Goal: Find specific page/section: Find specific page/section

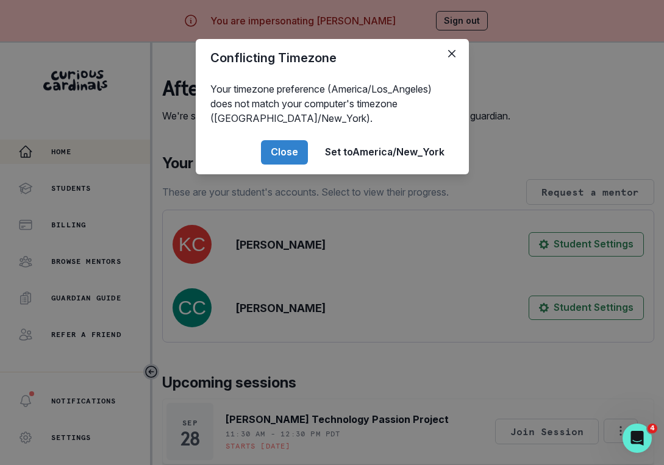
click at [291, 309] on div "Conflicting Timezone Your timezone preference (America/Los_Angeles) does not ma…" at bounding box center [332, 232] width 664 height 465
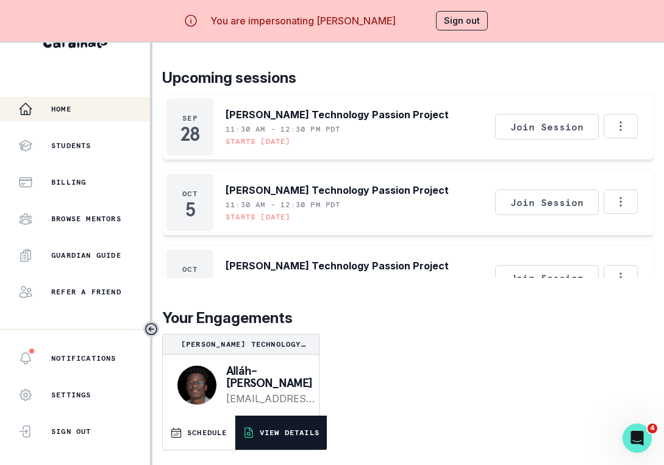
click at [285, 428] on button "VIEW DETAILS" at bounding box center [280, 433] width 91 height 34
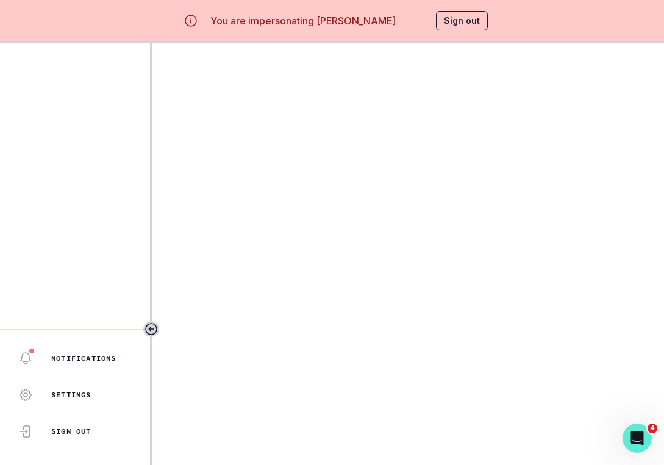
scroll to position [3, 0]
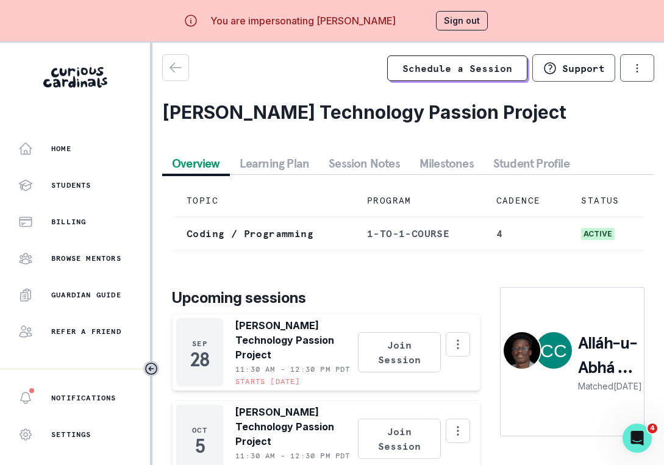
click at [369, 161] on button "Session Notes" at bounding box center [364, 163] width 91 height 22
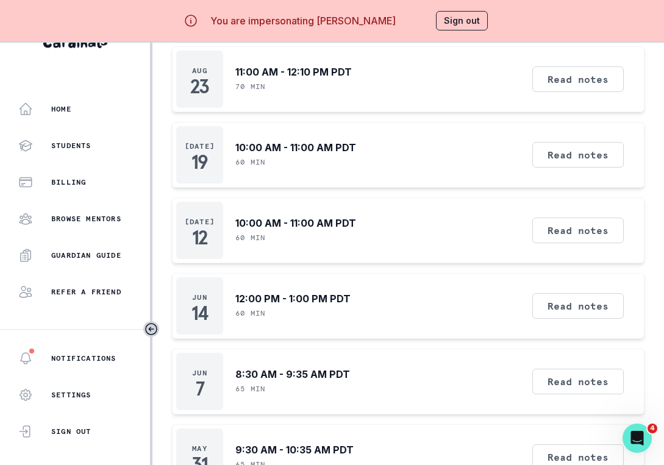
scroll to position [0, 0]
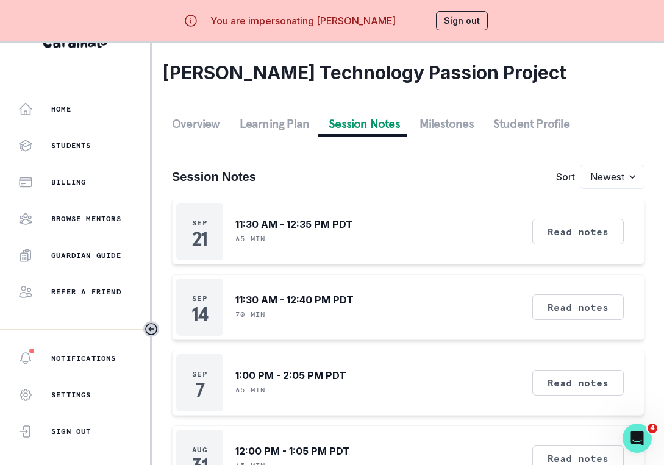
click at [462, 29] on button "Sign out" at bounding box center [462, 21] width 52 height 20
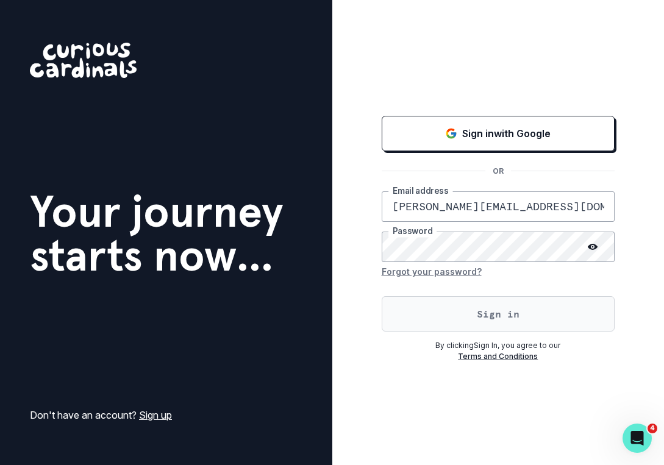
click at [461, 310] on button "Sign in" at bounding box center [499, 313] width 234 height 35
